Goal: Find specific page/section: Find specific page/section

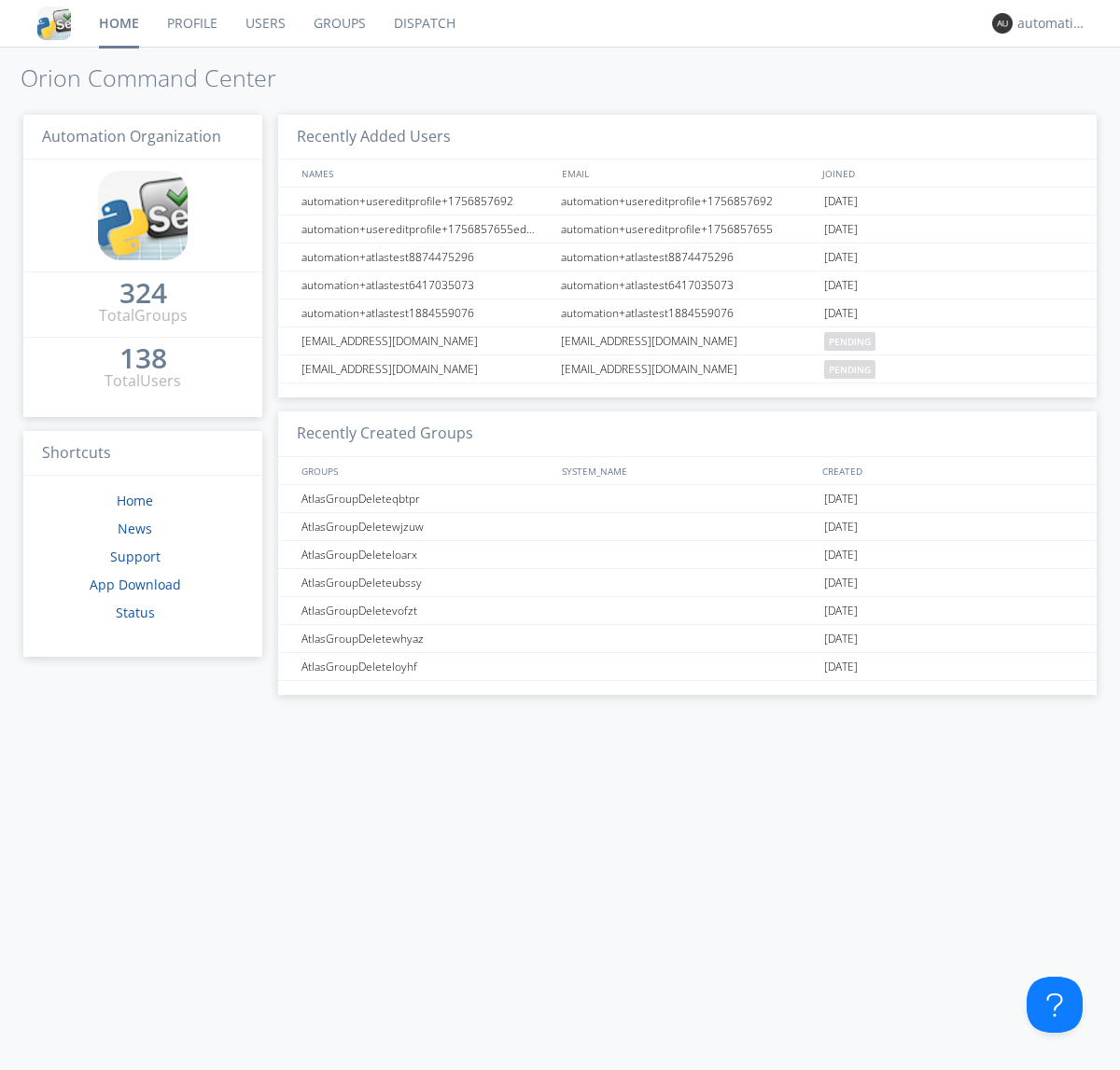
click at [423, 23] on link "Dispatch" at bounding box center [424, 23] width 89 height 47
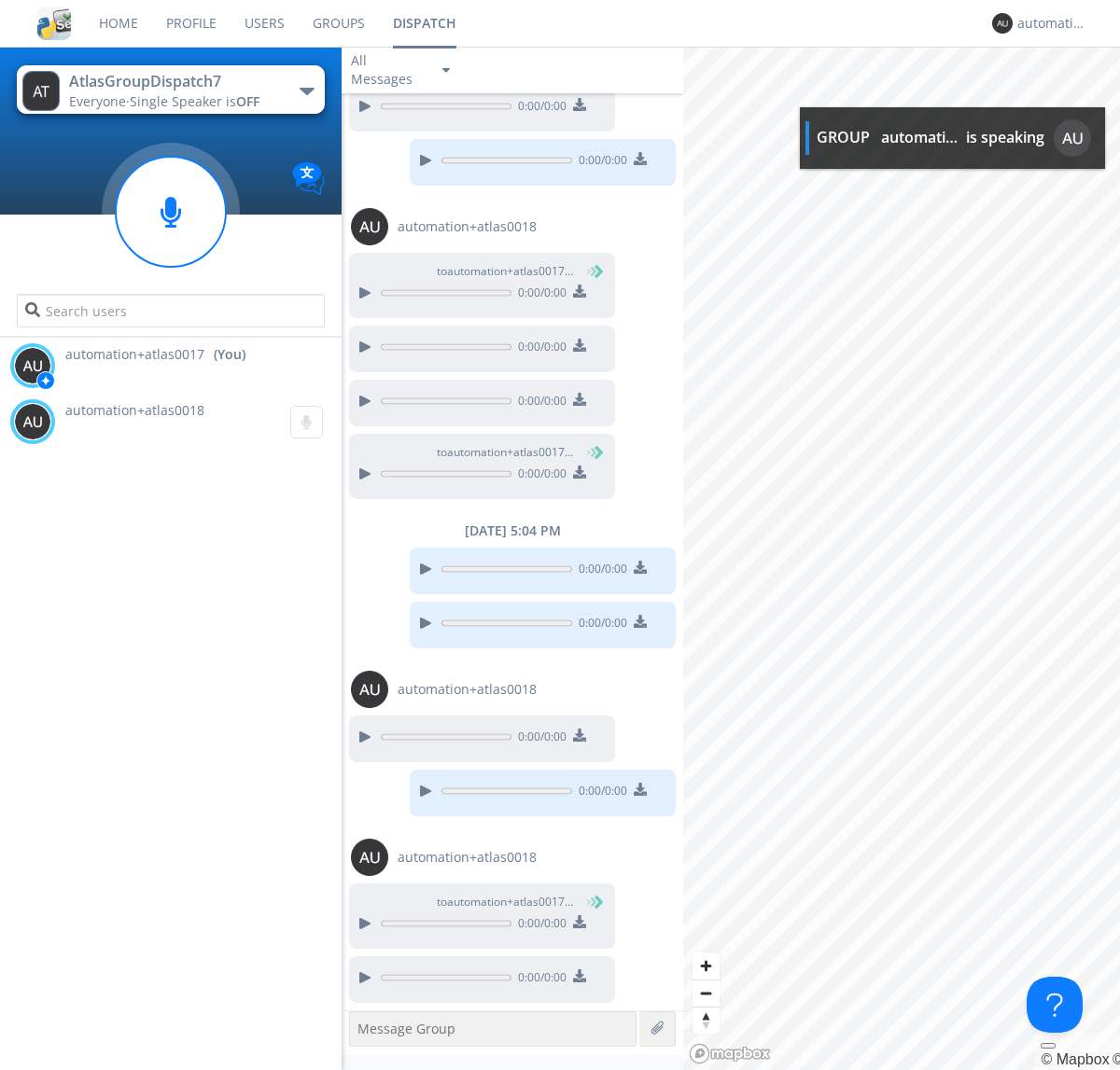
scroll to position [271, 0]
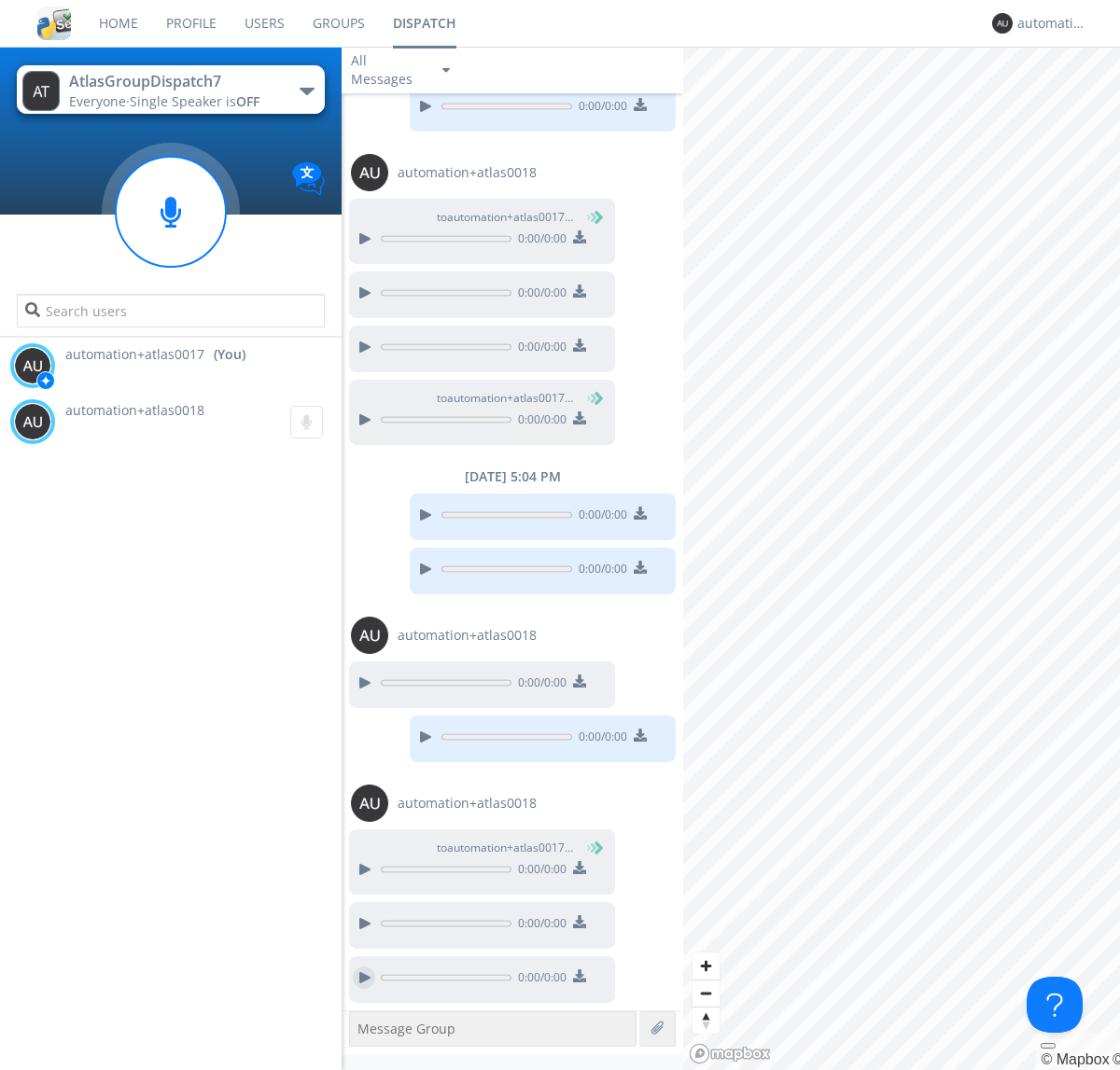
click at [364, 978] on div at bounding box center [364, 978] width 23 height 23
click at [1047, 23] on div "automation+atlas0017" at bounding box center [1052, 23] width 70 height 19
